Goal: Use online tool/utility: Utilize a website feature to perform a specific function

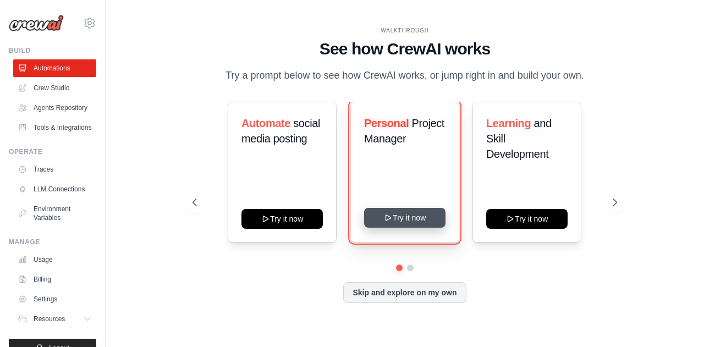
click at [406, 221] on button "Try it now" at bounding box center [404, 218] width 81 height 20
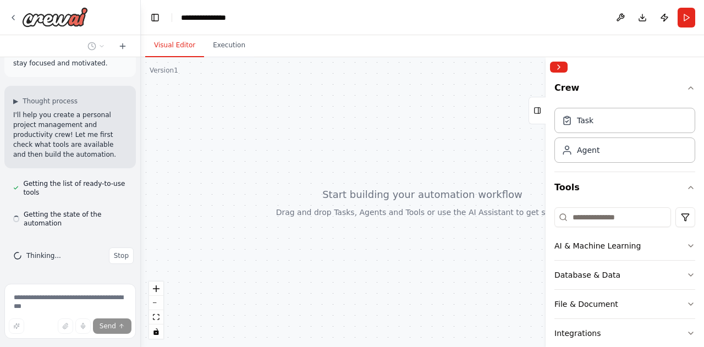
scroll to position [76, 0]
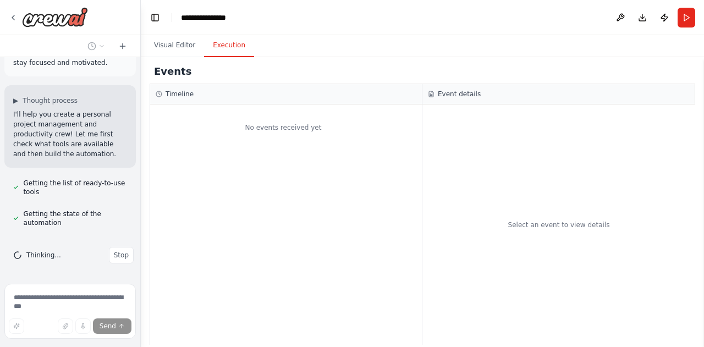
click at [221, 42] on button "Execution" at bounding box center [229, 45] width 50 height 23
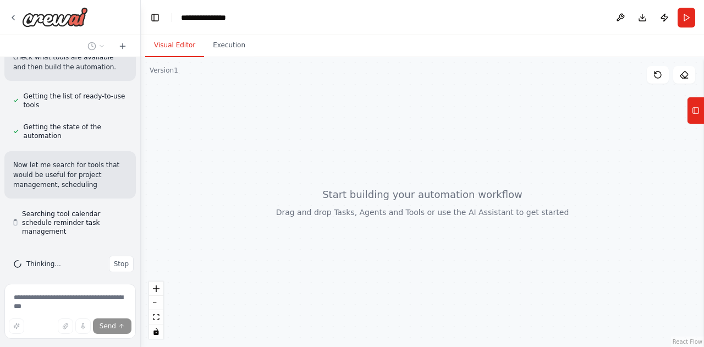
click at [183, 46] on button "Visual Editor" at bounding box center [174, 45] width 59 height 23
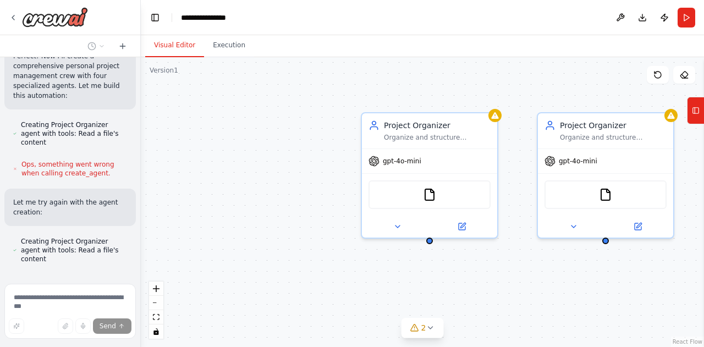
scroll to position [450, 0]
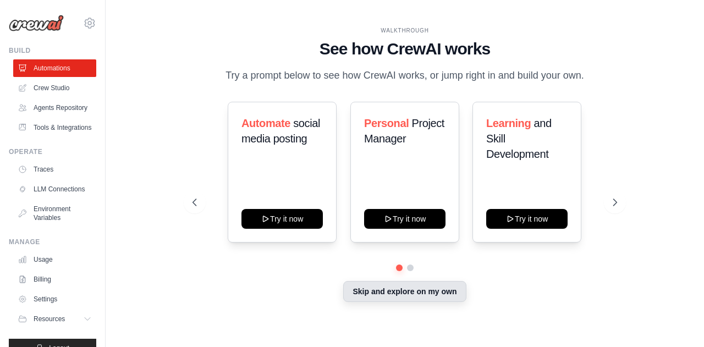
click at [379, 293] on button "Skip and explore on my own" at bounding box center [404, 291] width 123 height 21
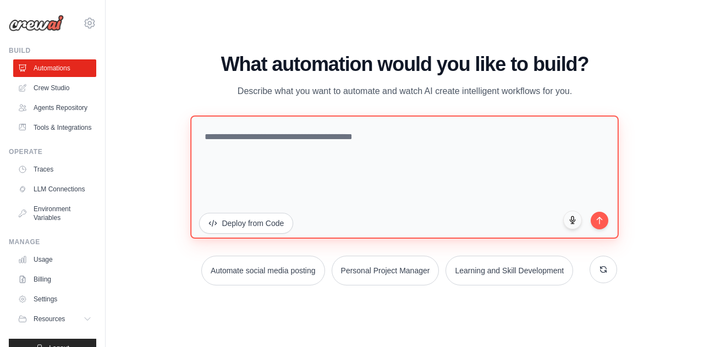
click at [317, 125] on textarea at bounding box center [405, 176] width 429 height 123
type textarea "**********"
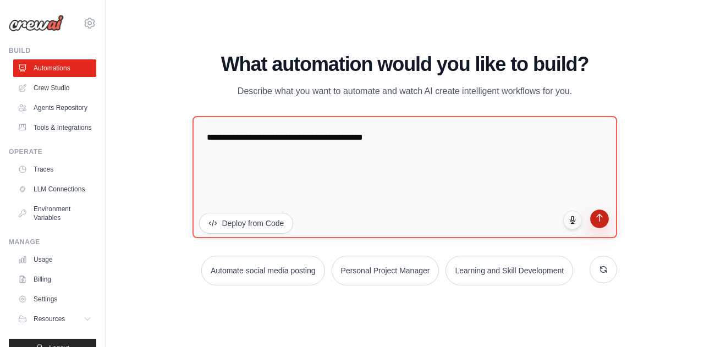
click at [601, 218] on icon "submit" at bounding box center [599, 217] width 9 height 9
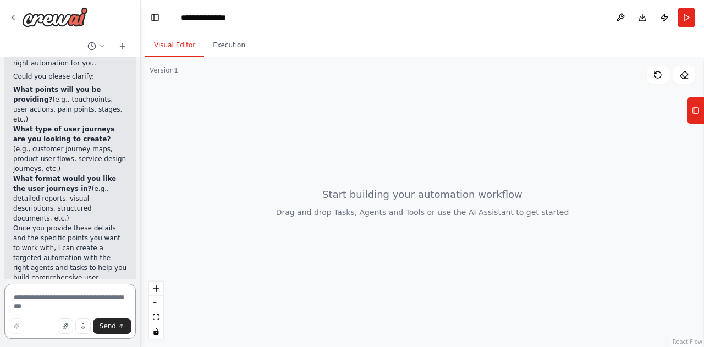
scroll to position [128, 0]
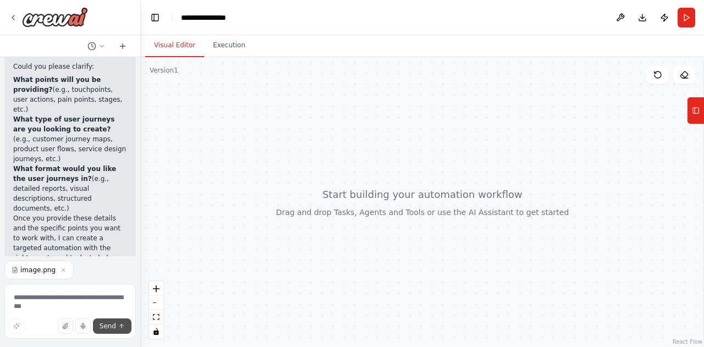
click at [113, 327] on span "Send" at bounding box center [108, 326] width 17 height 9
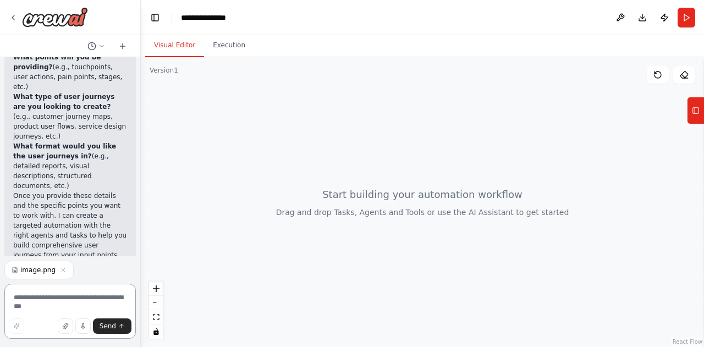
click at [39, 298] on textarea at bounding box center [70, 311] width 132 height 55
type textarea "****"
click at [118, 329] on button "Send" at bounding box center [112, 326] width 39 height 15
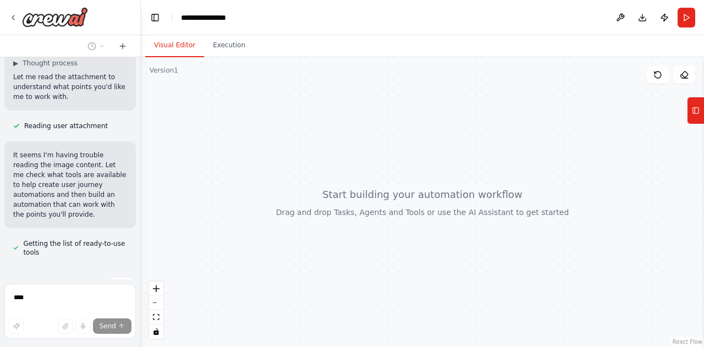
scroll to position [426, 0]
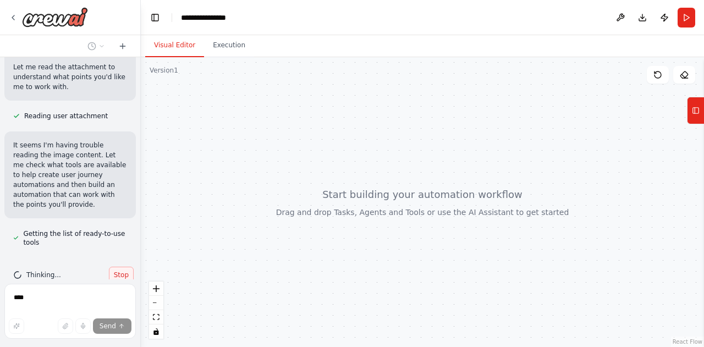
click at [116, 271] on span "Stop" at bounding box center [121, 275] width 15 height 9
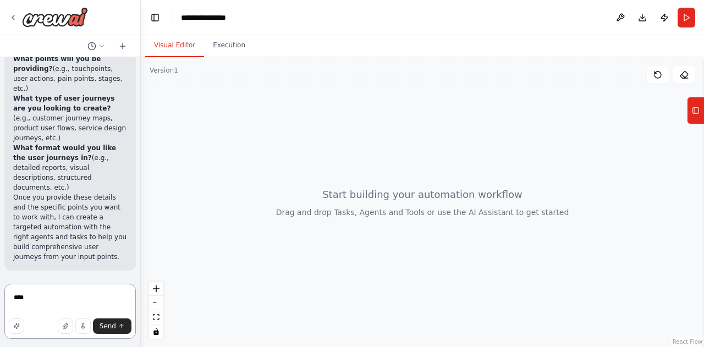
scroll to position [128, 0]
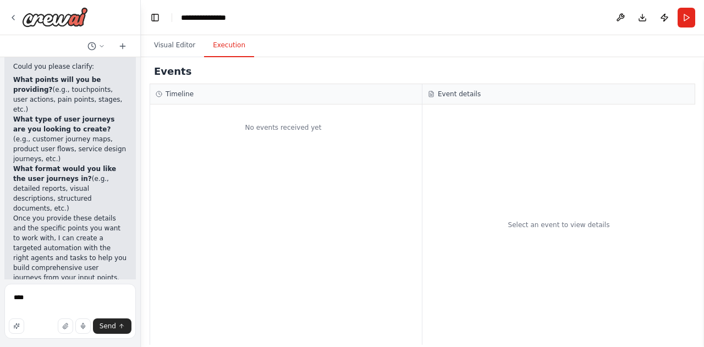
click at [234, 45] on button "Execution" at bounding box center [229, 45] width 50 height 23
